Goal: Find contact information: Find contact information

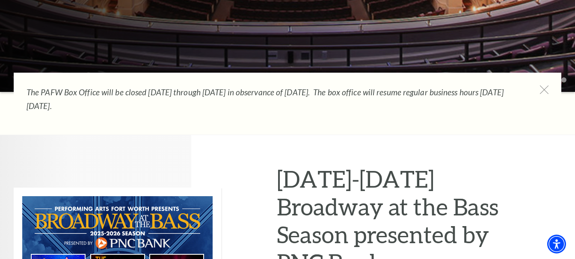
scroll to position [288, 0]
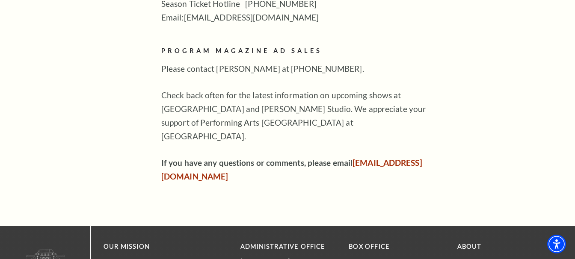
scroll to position [627, 0]
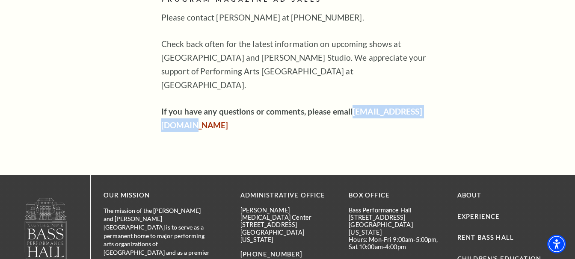
drag, startPoint x: 157, startPoint y: 97, endPoint x: 262, endPoint y: 98, distance: 105.2
copy link "[EMAIL_ADDRESS][DOMAIN_NAME]"
